Goal: Information Seeking & Learning: Understand process/instructions

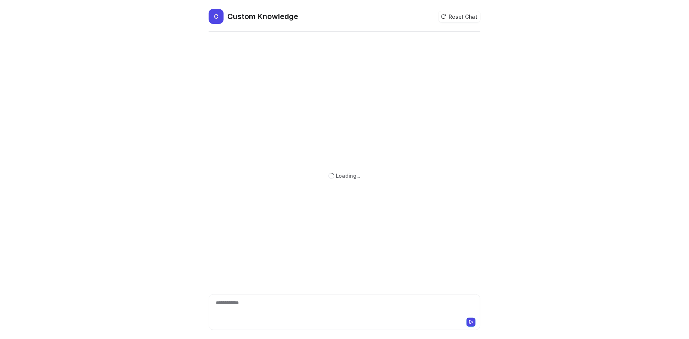
click at [264, 313] on div "**********" at bounding box center [345, 307] width 269 height 17
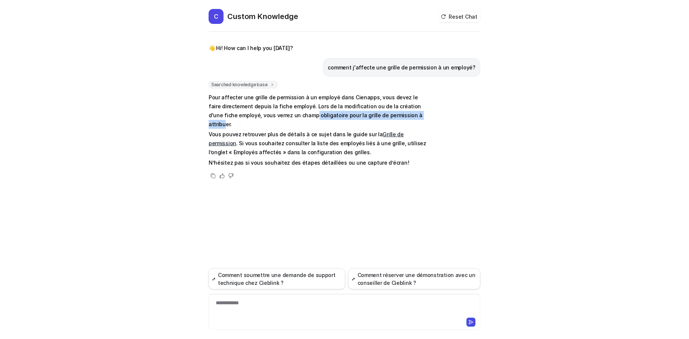
drag, startPoint x: 288, startPoint y: 114, endPoint x: 398, endPoint y: 116, distance: 110.9
click at [398, 116] on p "Pour affecter une grille de permission à un employé dans Cienapps, vous devez l…" at bounding box center [318, 111] width 218 height 36
click at [402, 115] on p "Pour affecter une grille de permission à un employé dans Cienapps, vous devez l…" at bounding box center [318, 111] width 218 height 36
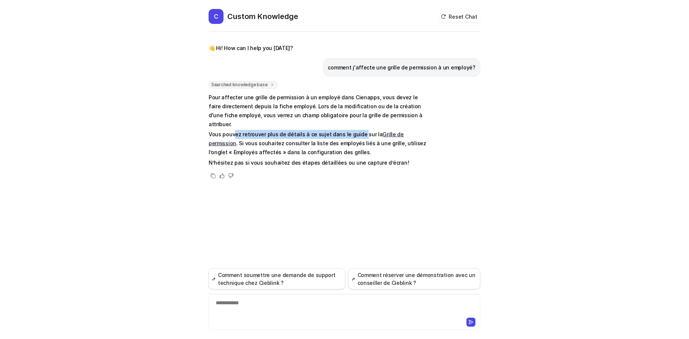
drag, startPoint x: 235, startPoint y: 127, endPoint x: 359, endPoint y: 125, distance: 124.7
click at [359, 130] on p "Vous pouvez retrouver plus de détails à ce sujet dans le guide sur la Grille de…" at bounding box center [318, 143] width 218 height 27
click at [404, 131] on link "Grille de permission" at bounding box center [306, 138] width 195 height 15
